Goal: Information Seeking & Learning: Learn about a topic

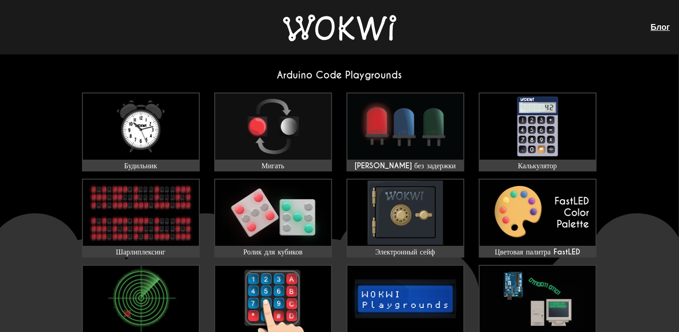
click at [343, 76] on h2 "Arduino Code Playgrounds" at bounding box center [340, 75] width 530 height 12
click at [444, 76] on h2 "Arduino Code Playgrounds" at bounding box center [340, 75] width 530 height 12
click at [339, 33] on img at bounding box center [339, 27] width 113 height 27
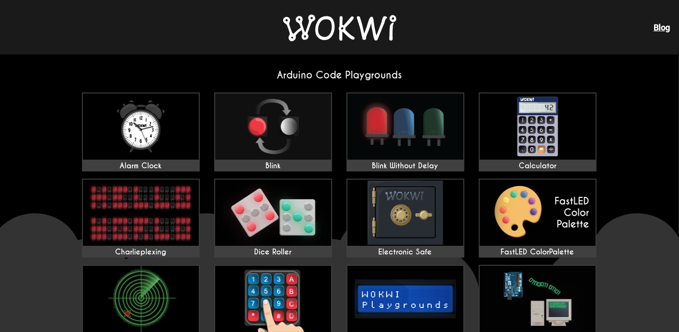
click at [665, 23] on link "Blog" at bounding box center [662, 28] width 16 height 10
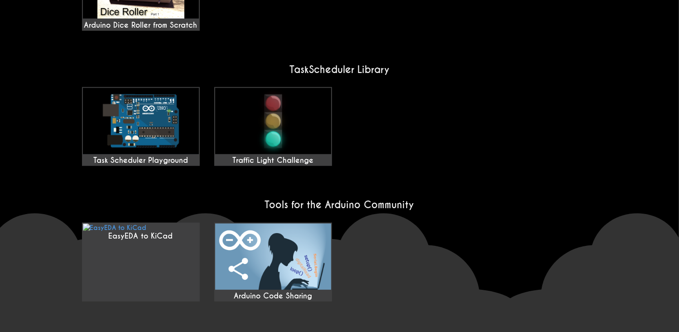
scroll to position [754, 0]
